Goal: Information Seeking & Learning: Learn about a topic

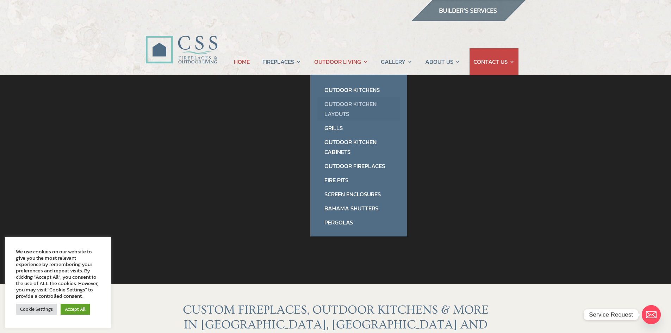
click at [344, 112] on link "Outdoor Kitchen Layouts" at bounding box center [358, 109] width 83 height 24
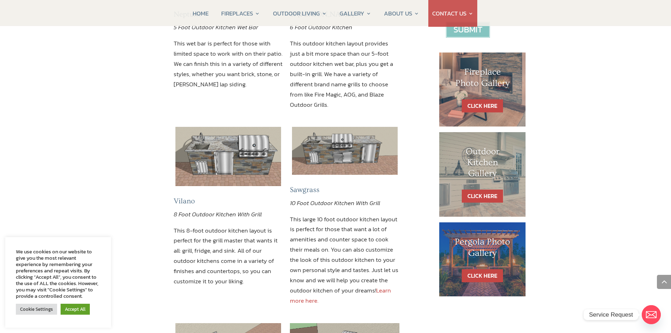
scroll to position [317, 0]
click at [297, 285] on link "Learn more here." at bounding box center [340, 294] width 101 height 19
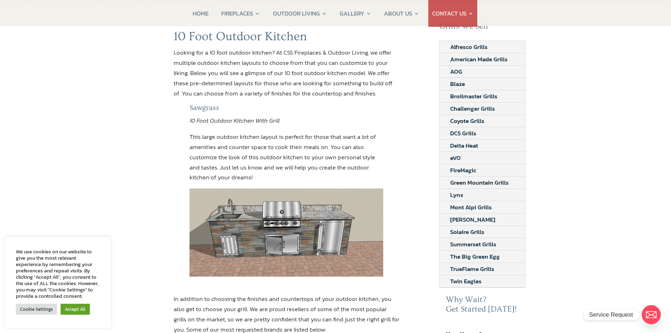
scroll to position [72, 0]
click at [181, 184] on div "Sawgrass 10 Foot Outdoor Kitchen With Grill This large outdoor kitchen layout i…" at bounding box center [287, 190] width 226 height 173
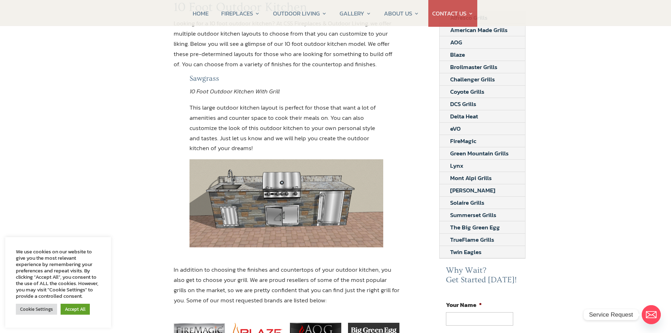
scroll to position [102, 0]
